Goal: Check status: Check status

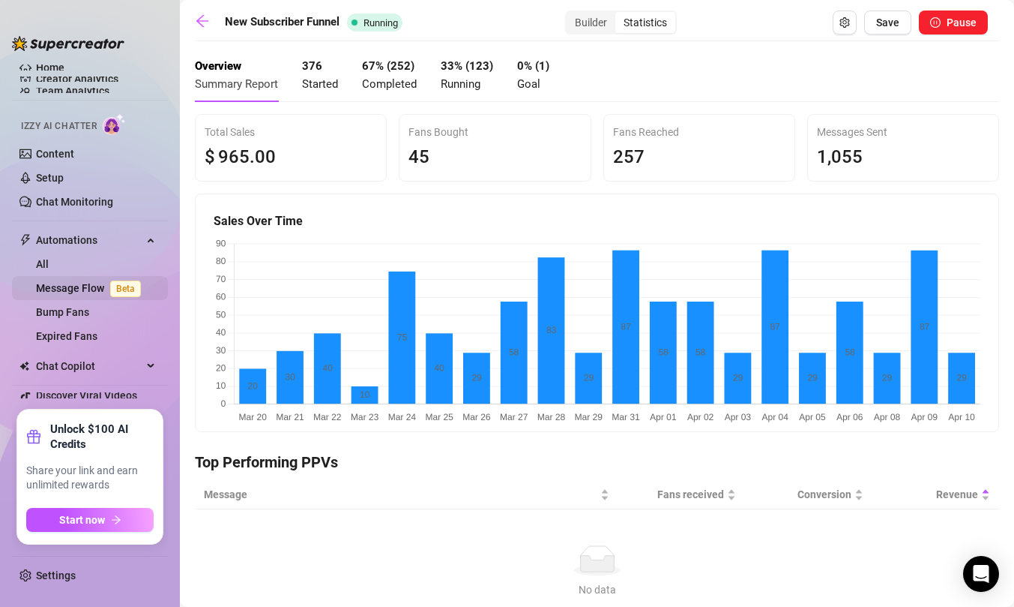
click at [77, 286] on link "Message Flow Beta" at bounding box center [91, 288] width 111 height 12
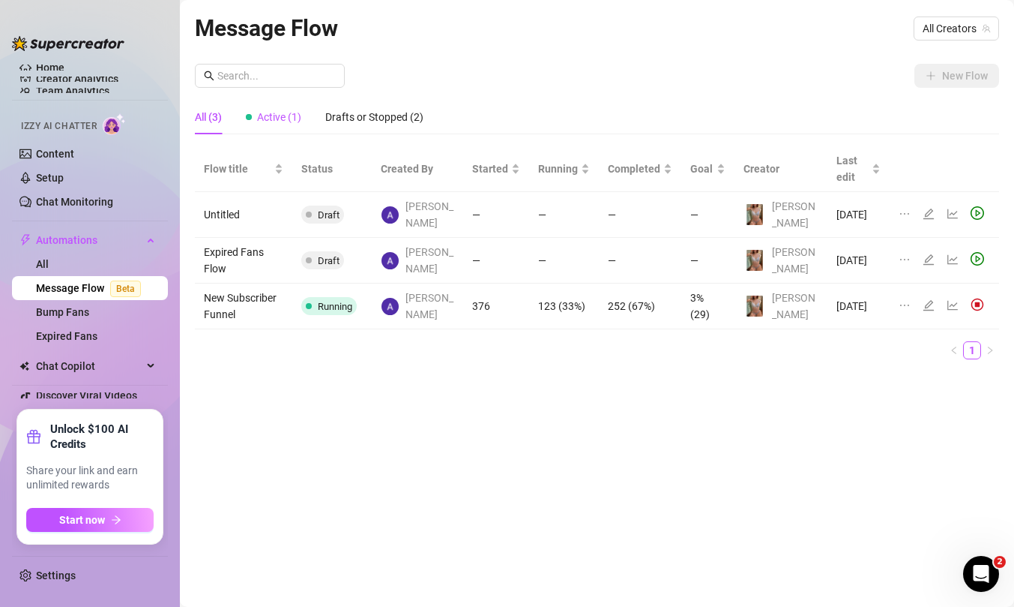
click at [273, 118] on span "Active (1)" at bounding box center [279, 117] width 44 height 12
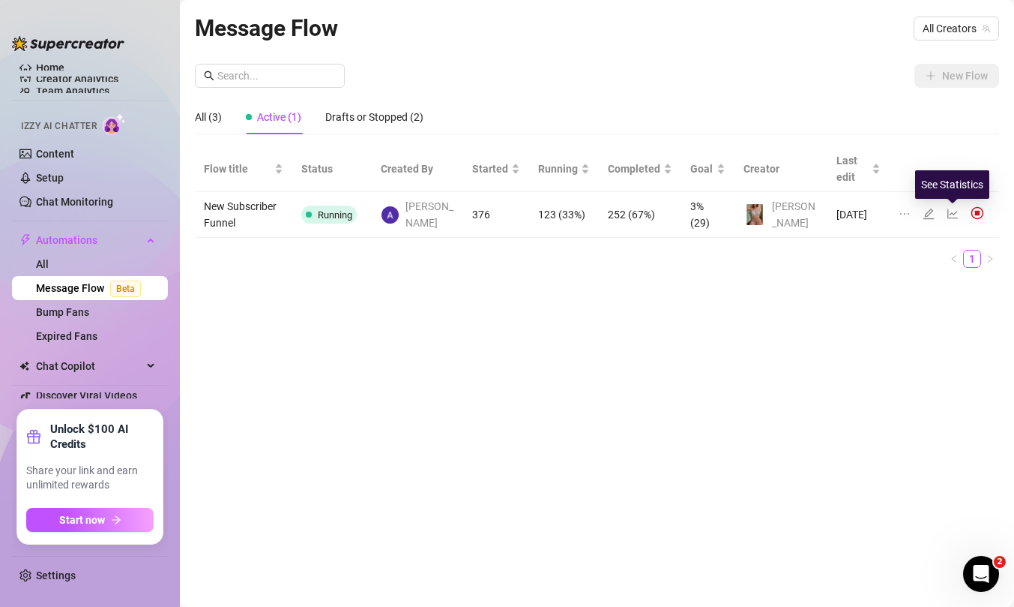
click at [953, 212] on icon "line-chart" at bounding box center [953, 214] width 10 height 10
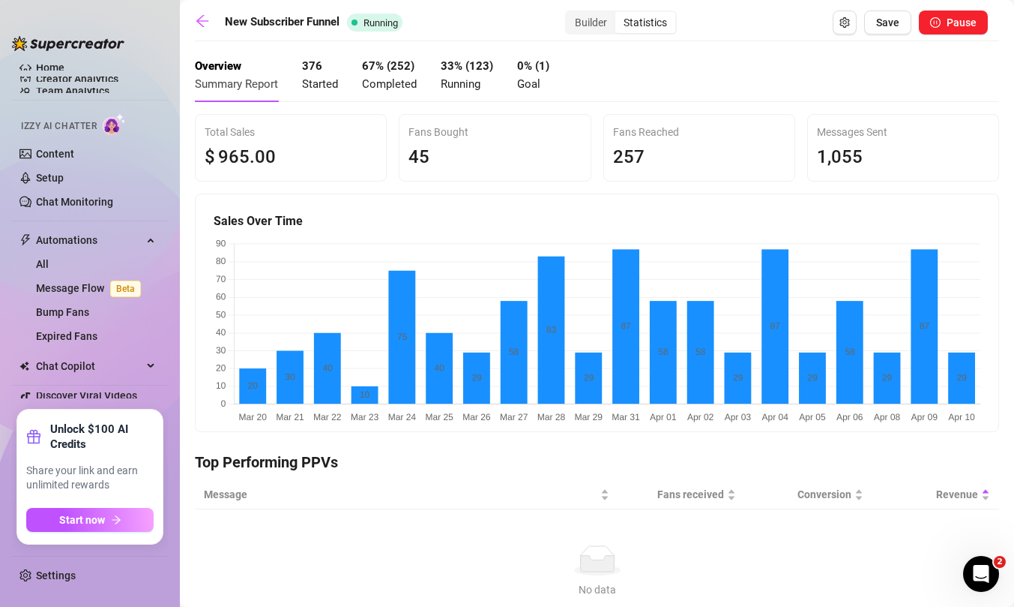
click at [324, 76] on div "376 Started" at bounding box center [320, 75] width 36 height 35
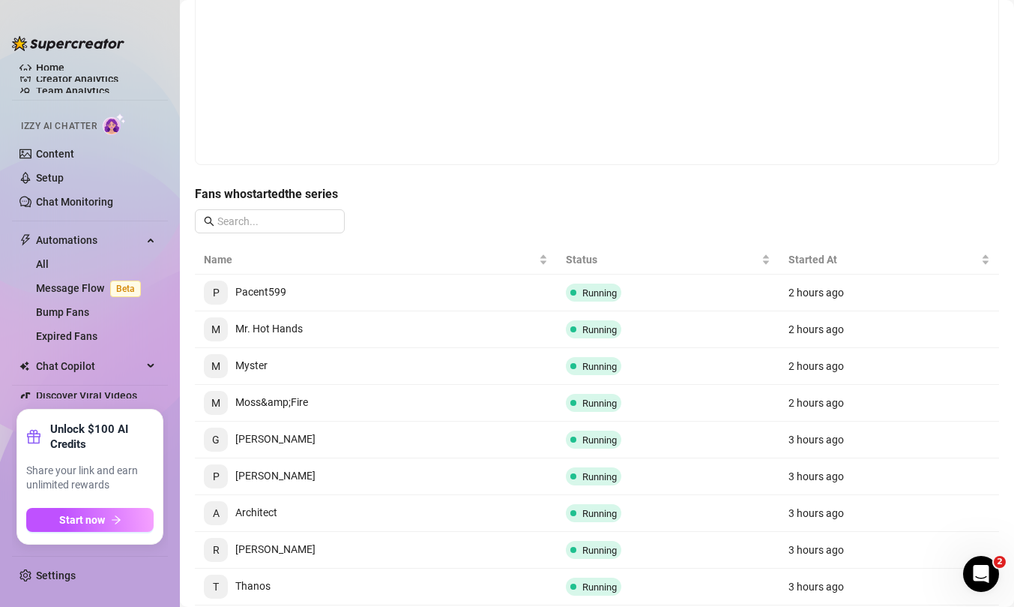
scroll to position [310, 0]
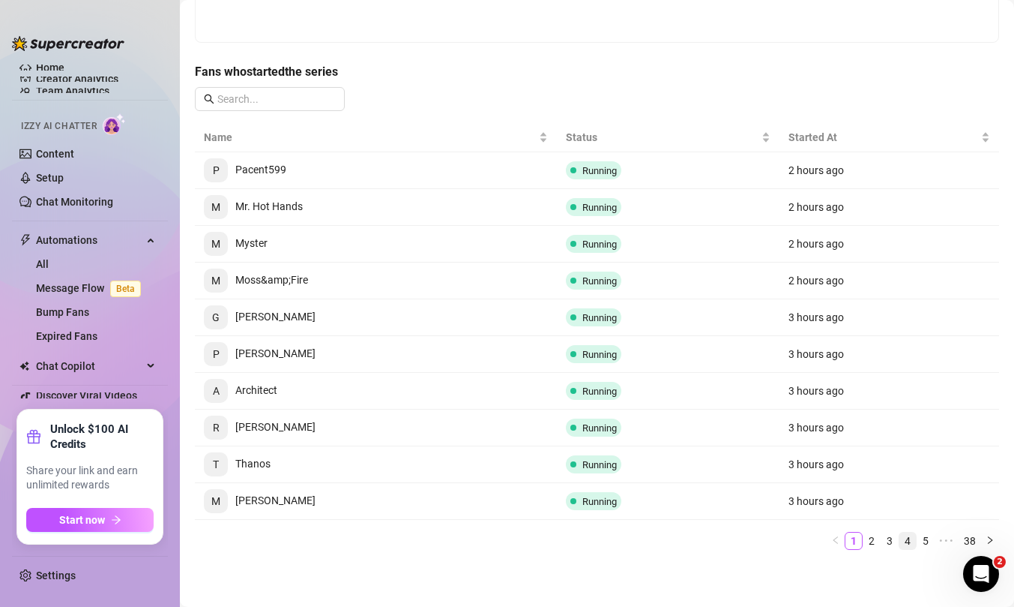
click at [914, 539] on link "4" at bounding box center [908, 540] width 16 height 16
click at [928, 539] on link "6" at bounding box center [926, 540] width 16 height 16
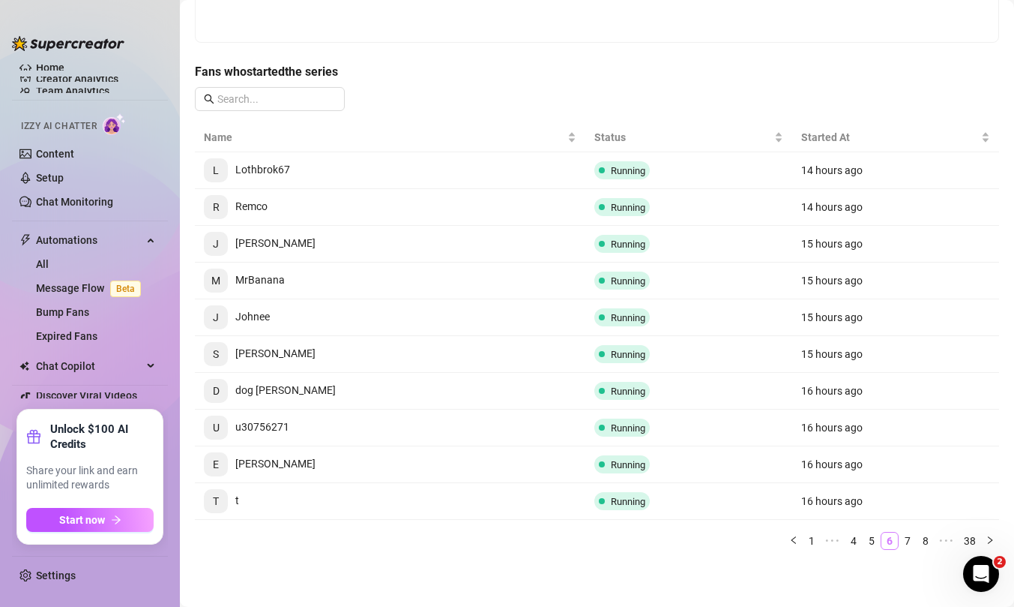
click at [928, 539] on link "8" at bounding box center [926, 540] width 16 height 16
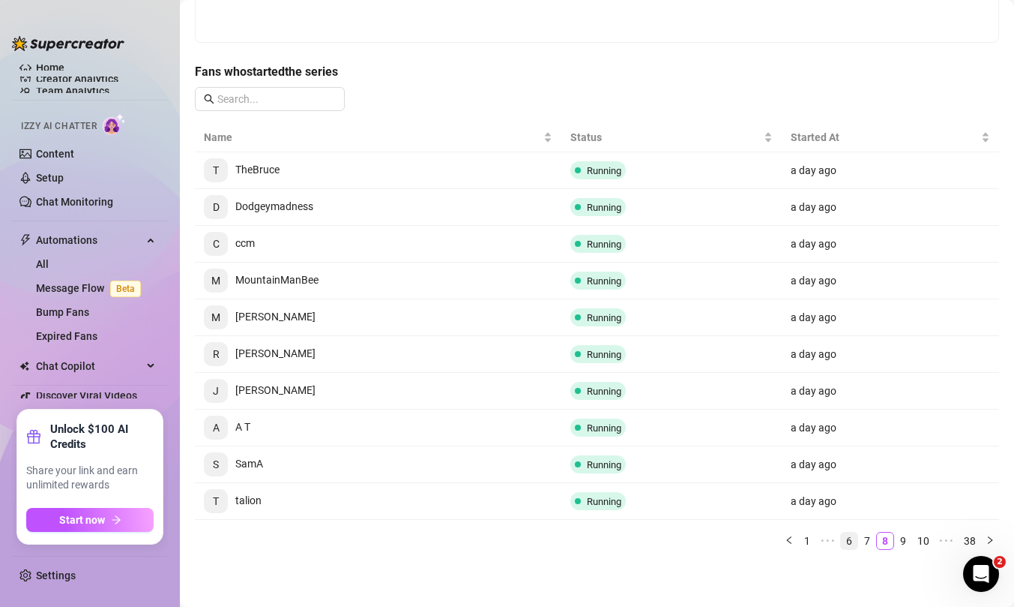
click at [928, 539] on link "10" at bounding box center [923, 540] width 21 height 16
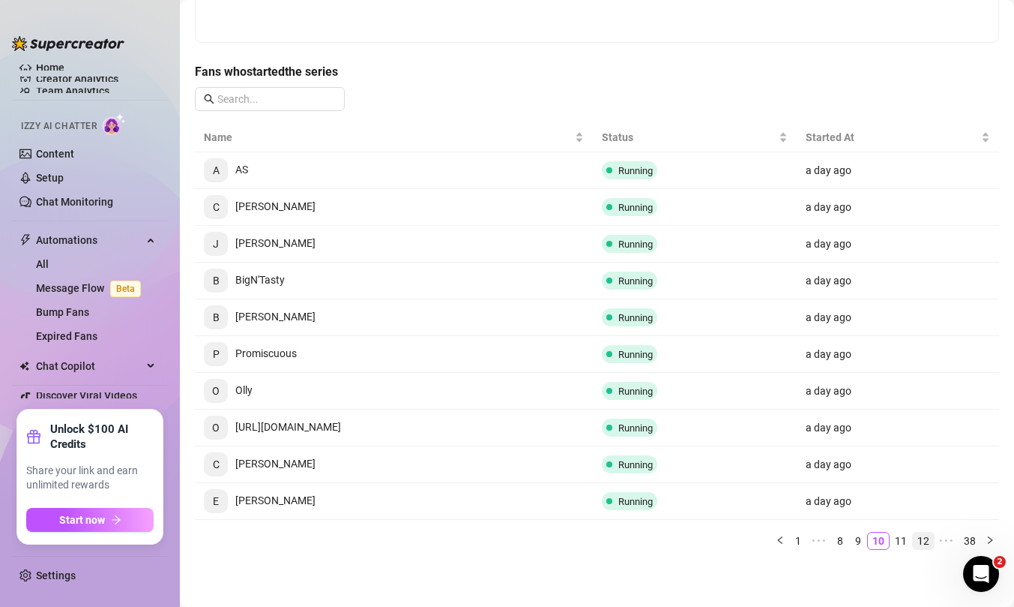
click at [927, 538] on link "12" at bounding box center [923, 540] width 21 height 16
